Goal: Information Seeking & Learning: Learn about a topic

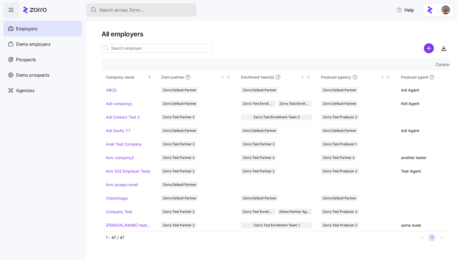
click at [138, 14] on button "Search across Zorro..." at bounding box center [141, 9] width 110 height 13
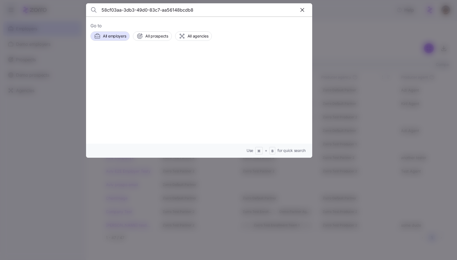
type input "58cf03aa-3db3-49d0-83c7-aa56148bcdb8"
click at [161, 57] on div "No Care Employers Adi companyy Employees" at bounding box center [199, 65] width 217 height 25
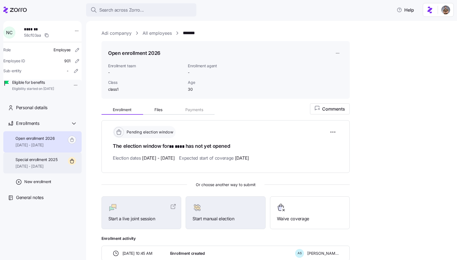
click at [51, 169] on span "[DATE] - [DATE]" at bounding box center [36, 167] width 42 height 6
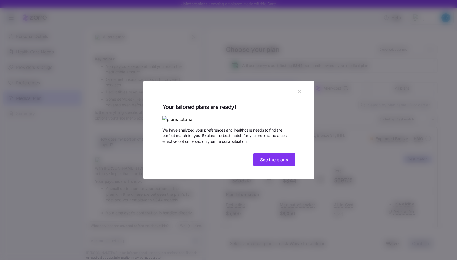
scroll to position [280, 0]
click at [297, 89] on icon "button" at bounding box center [300, 92] width 6 height 6
type textarea "x"
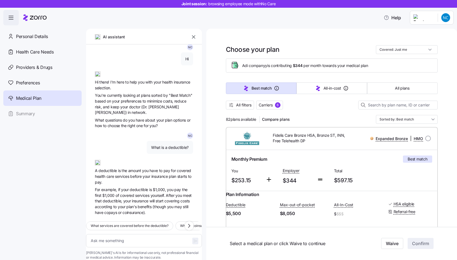
scroll to position [0, 0]
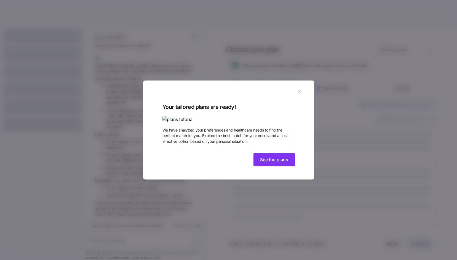
scroll to position [385, 0]
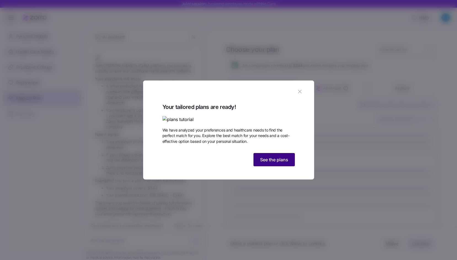
click at [282, 163] on span "See the plans" at bounding box center [274, 159] width 28 height 7
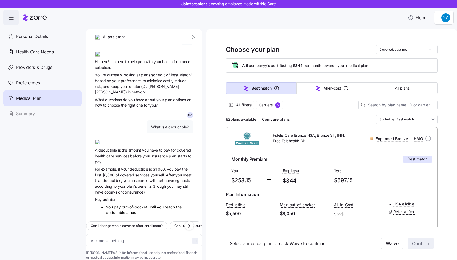
scroll to position [0, 0]
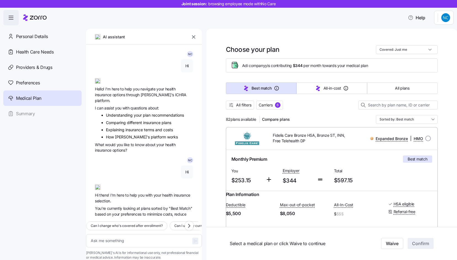
type textarea "x"
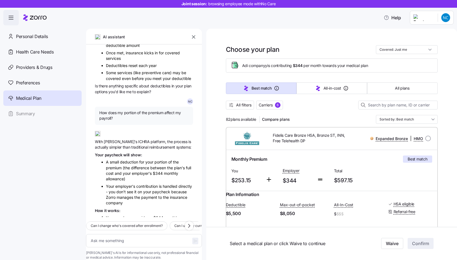
scroll to position [385, 0]
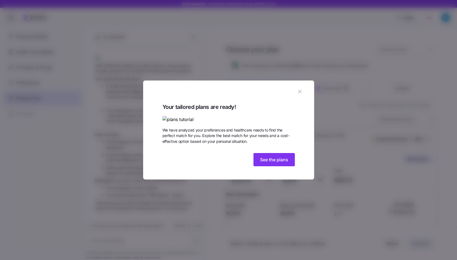
scroll to position [385, 0]
click at [297, 89] on icon "button" at bounding box center [300, 92] width 6 height 6
type textarea "x"
